Goal: Navigation & Orientation: Find specific page/section

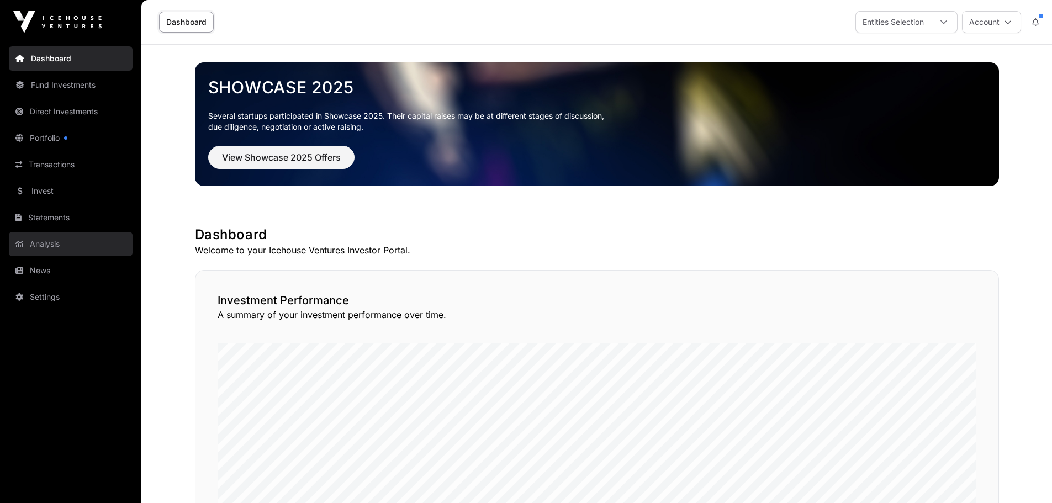
click at [52, 243] on link "Analysis" at bounding box center [71, 244] width 124 height 24
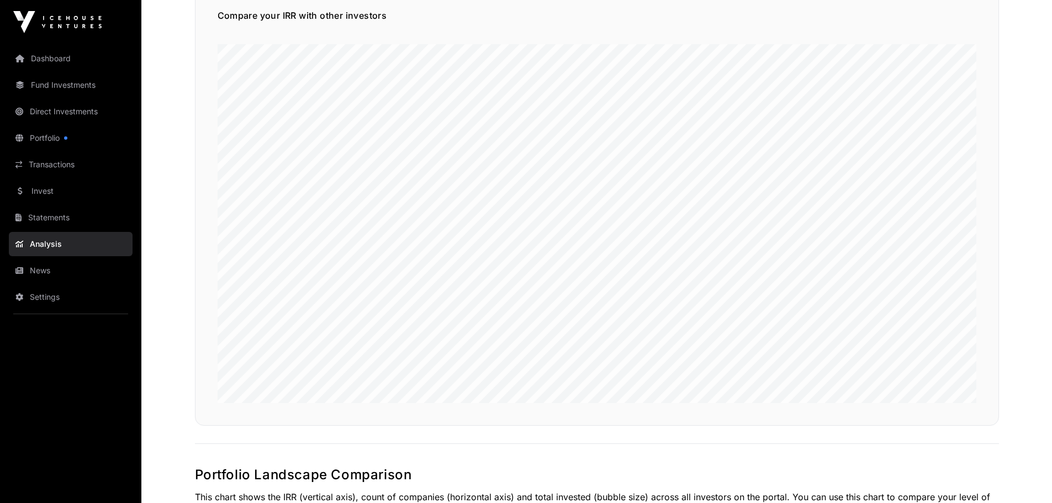
scroll to position [150, 0]
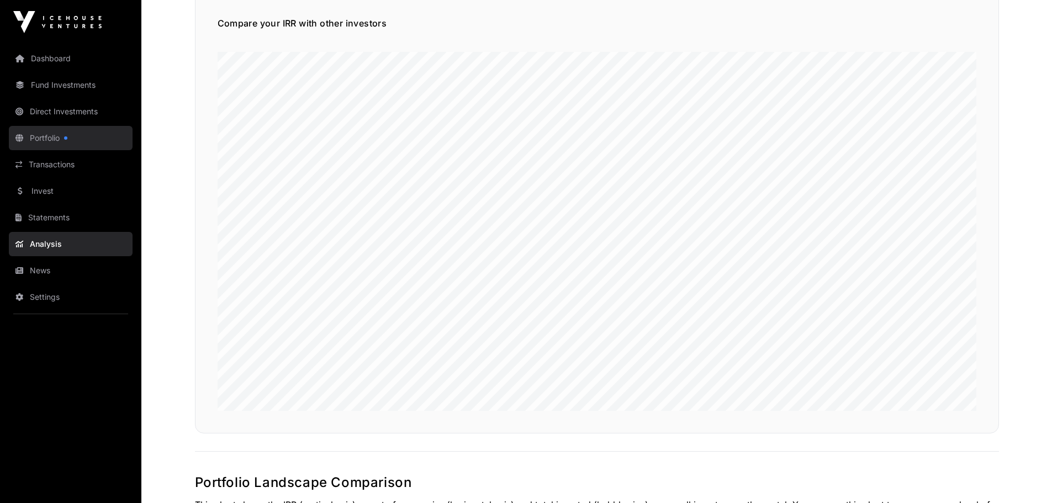
click at [62, 135] on link "Portfolio" at bounding box center [71, 138] width 124 height 24
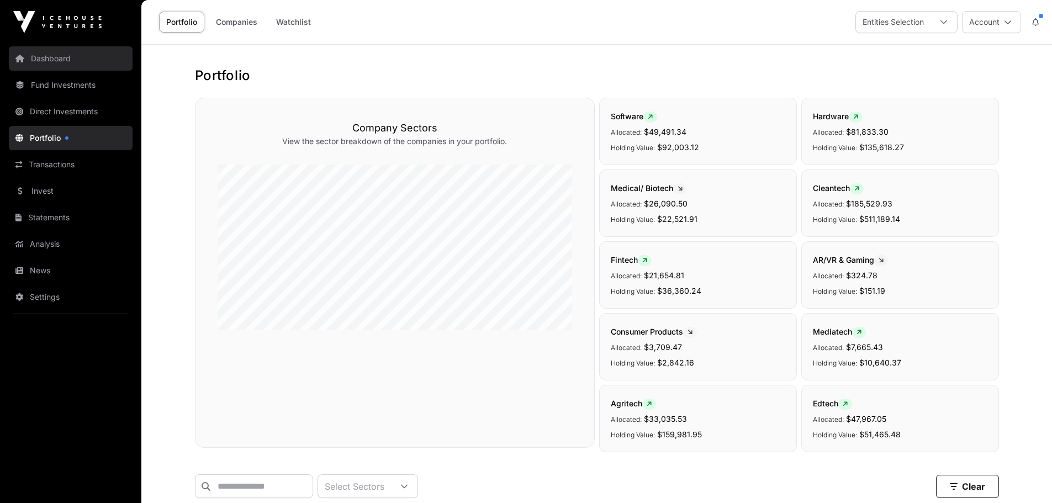
click at [45, 52] on link "Dashboard" at bounding box center [71, 58] width 124 height 24
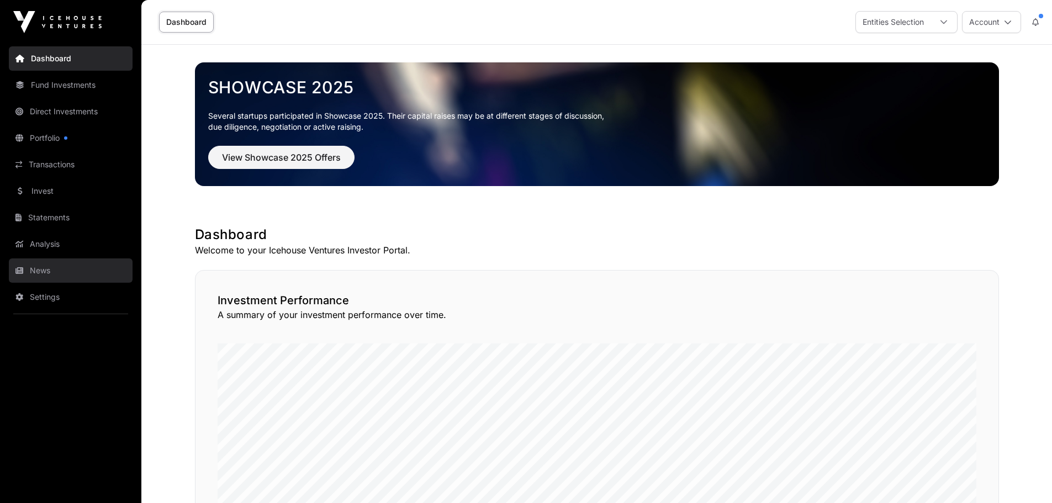
click at [38, 267] on link "News" at bounding box center [71, 271] width 124 height 24
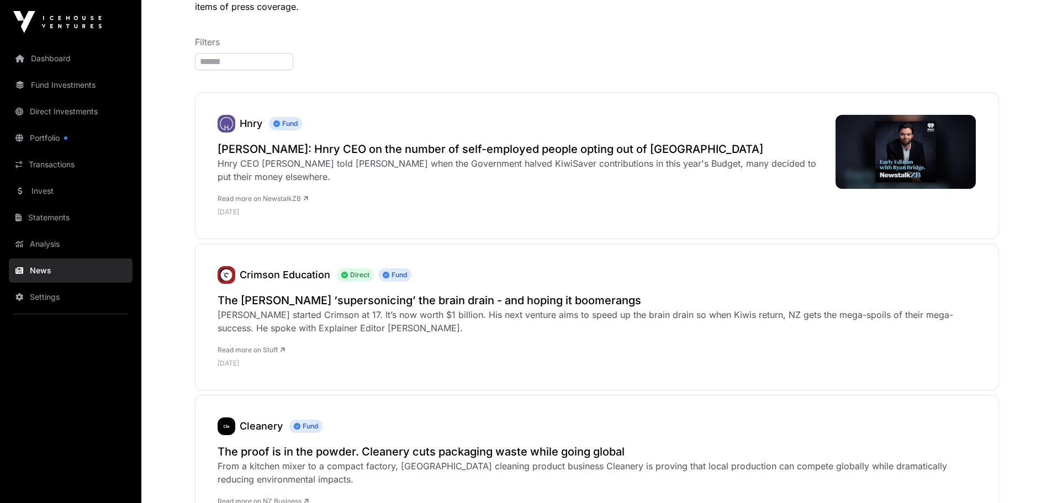
scroll to position [196, 0]
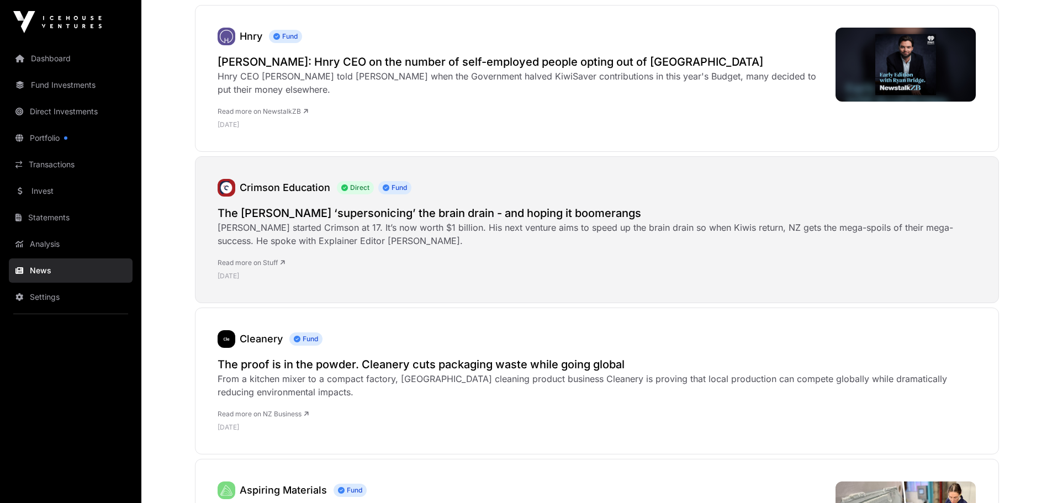
click at [338, 210] on h2 "The [PERSON_NAME] ‘supersonicing’ the brain drain - and hoping it boomerangs" at bounding box center [597, 213] width 759 height 15
